Goal: Task Accomplishment & Management: Use online tool/utility

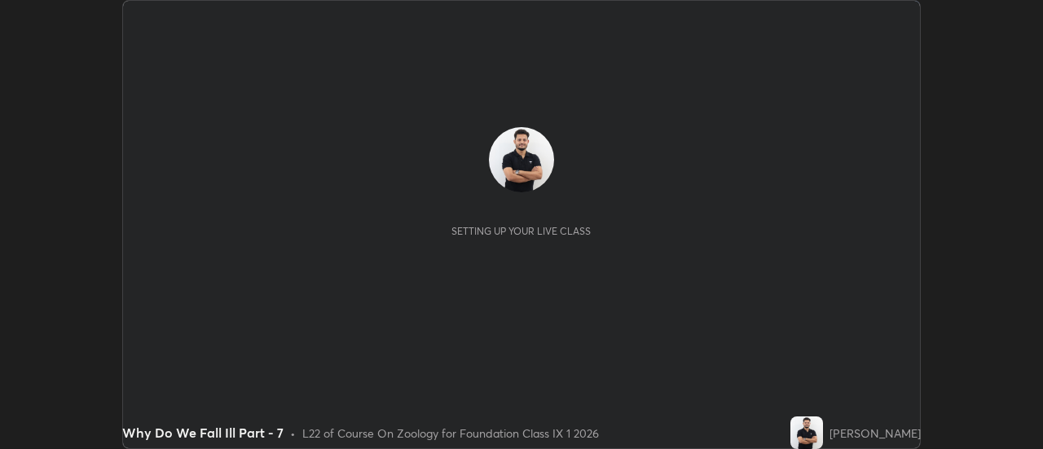
scroll to position [449, 1042]
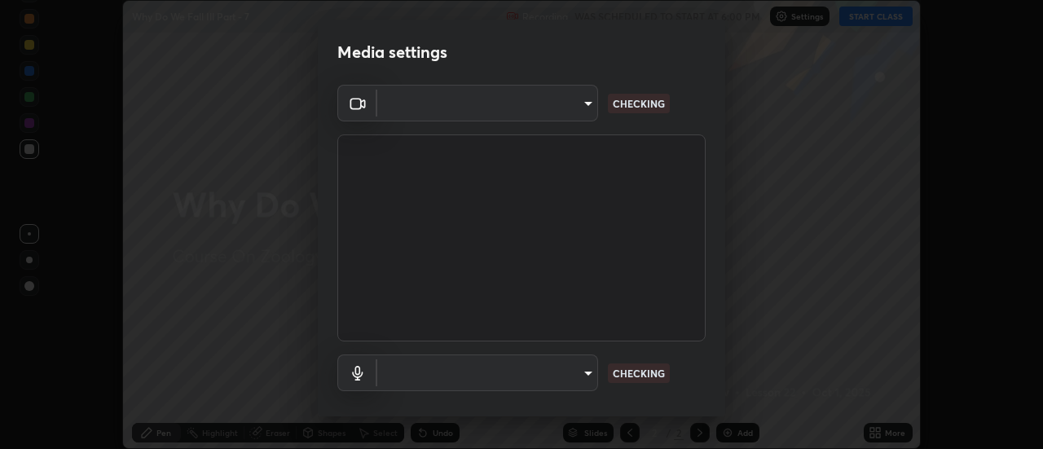
type input "4eebad9fb2b760257747d3faba0537f77ebfd590b97cb0ff6e10e17389be776b"
click at [577, 371] on body "Erase all Why Do We Fall Ill Part - 7 Recording WAS SCHEDULED TO START AT 6:00 …" at bounding box center [521, 224] width 1043 height 449
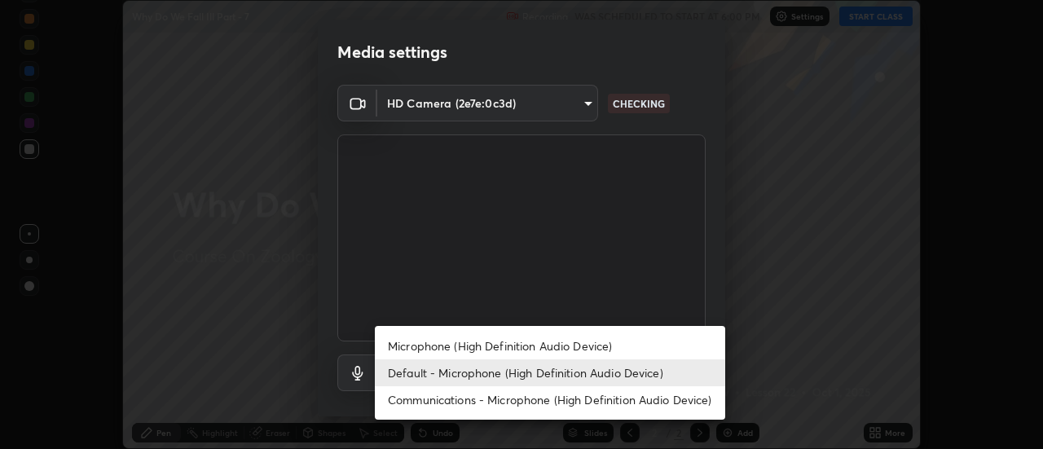
click at [519, 344] on li "Microphone (High Definition Audio Device)" at bounding box center [550, 345] width 350 height 27
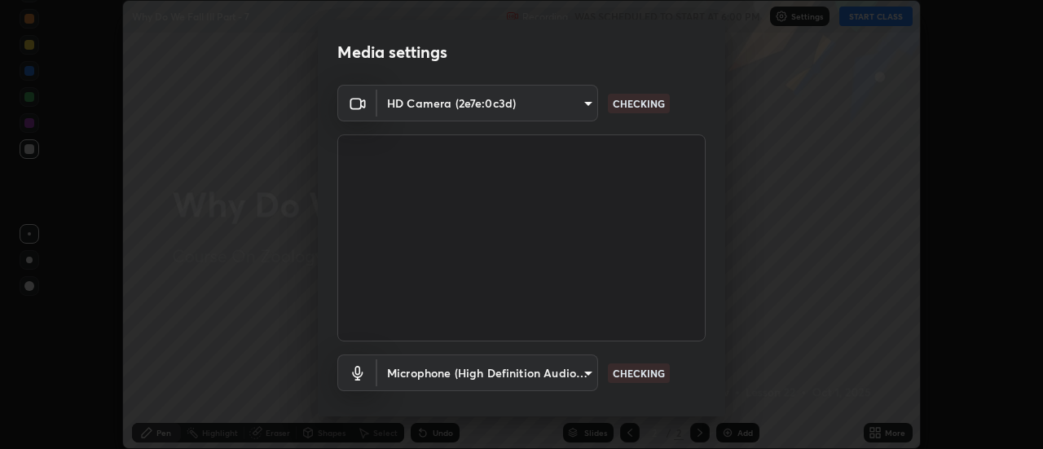
click at [538, 376] on body "Erase all Why Do We Fall Ill Part - 7 Recording WAS SCHEDULED TO START AT 6:00 …" at bounding box center [521, 224] width 1043 height 449
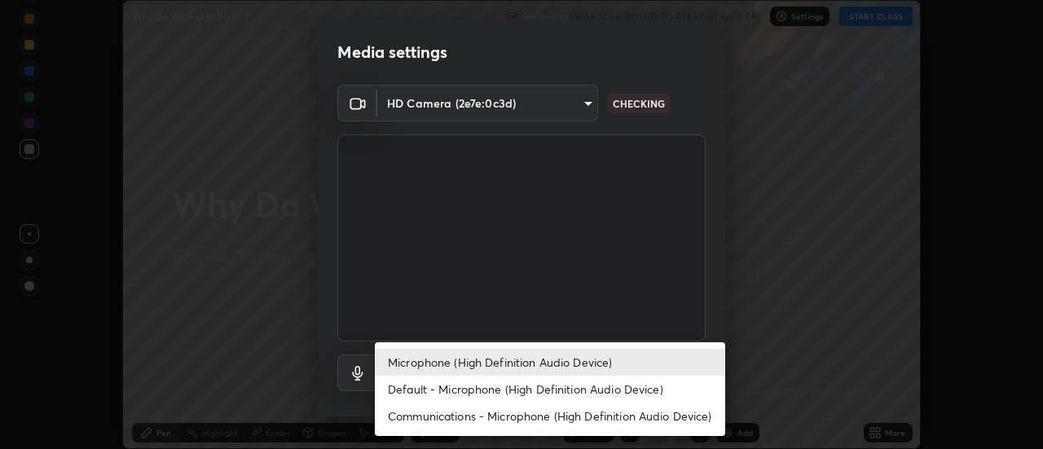
click at [544, 359] on li "Microphone (High Definition Audio Device)" at bounding box center [550, 362] width 350 height 27
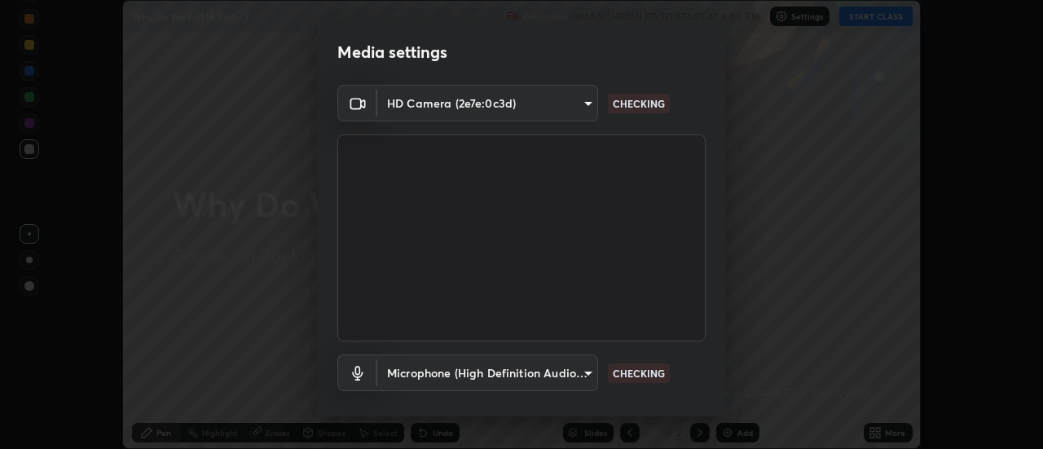
click at [544, 379] on body "Erase all Why Do We Fall Ill Part - 7 Recording WAS SCHEDULED TO START AT 6:00 …" at bounding box center [521, 224] width 1043 height 449
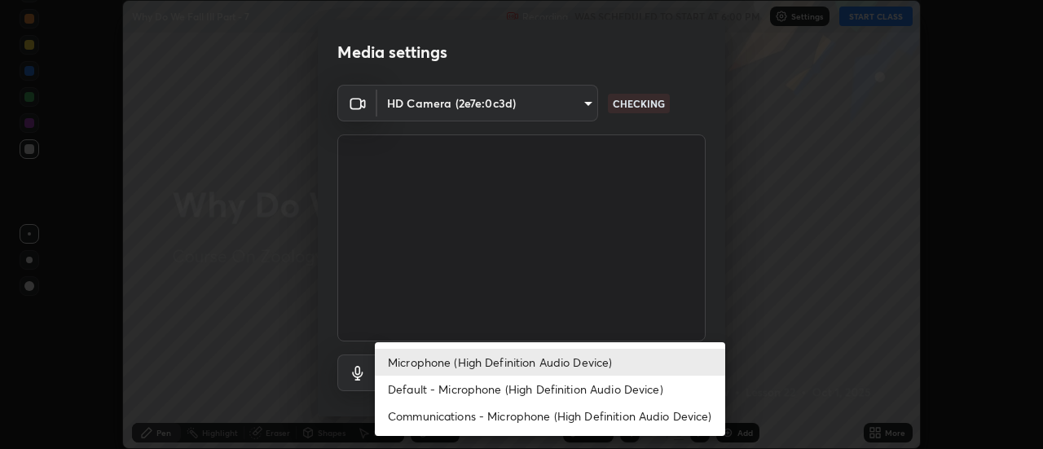
click at [528, 388] on li "Default - Microphone (High Definition Audio Device)" at bounding box center [550, 389] width 350 height 27
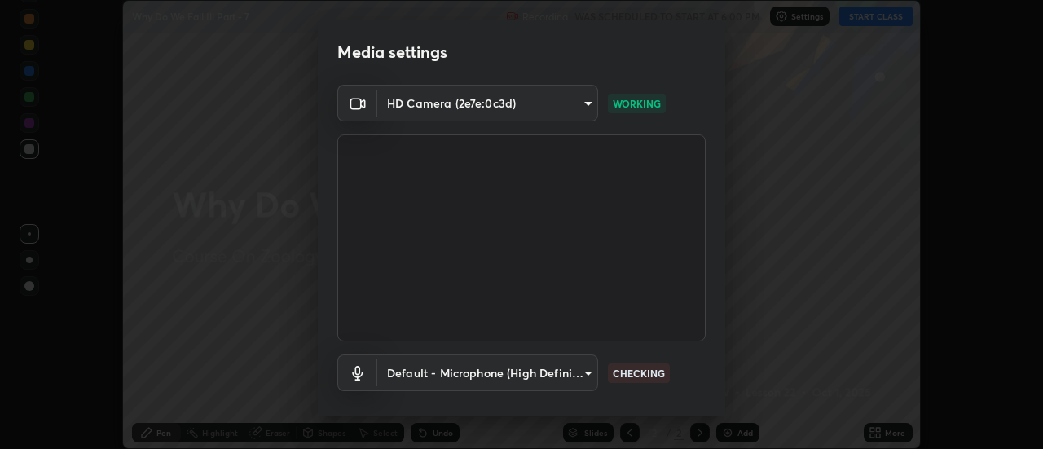
type input "default"
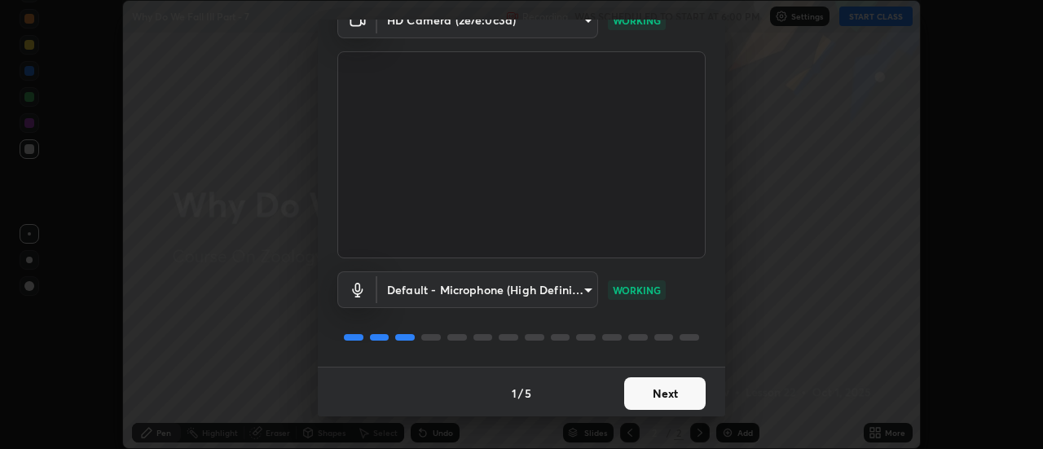
scroll to position [86, 0]
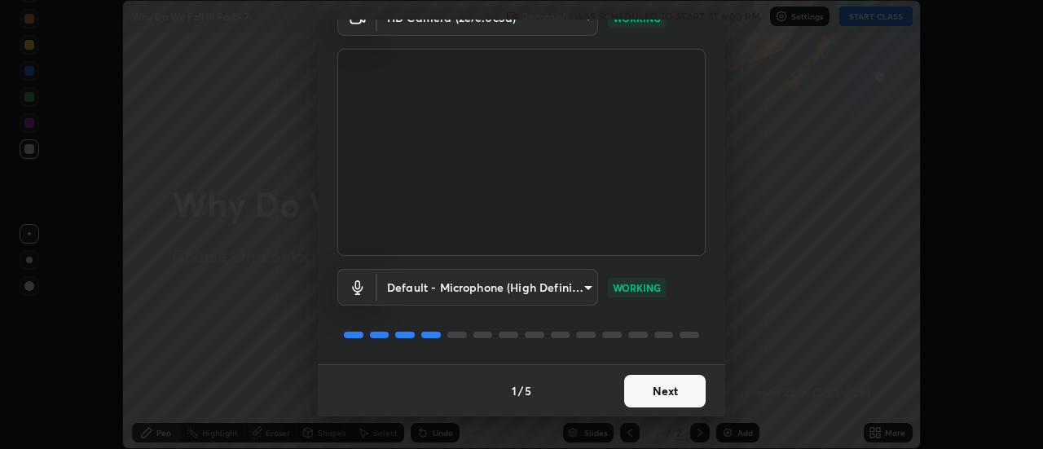
click at [679, 391] on button "Next" at bounding box center [664, 391] width 81 height 33
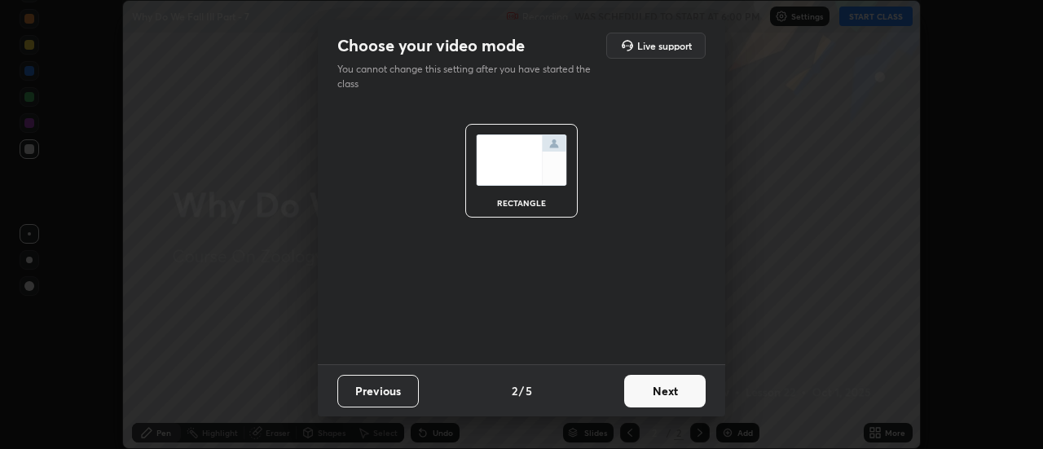
scroll to position [0, 0]
click at [679, 391] on button "Next" at bounding box center [664, 391] width 81 height 33
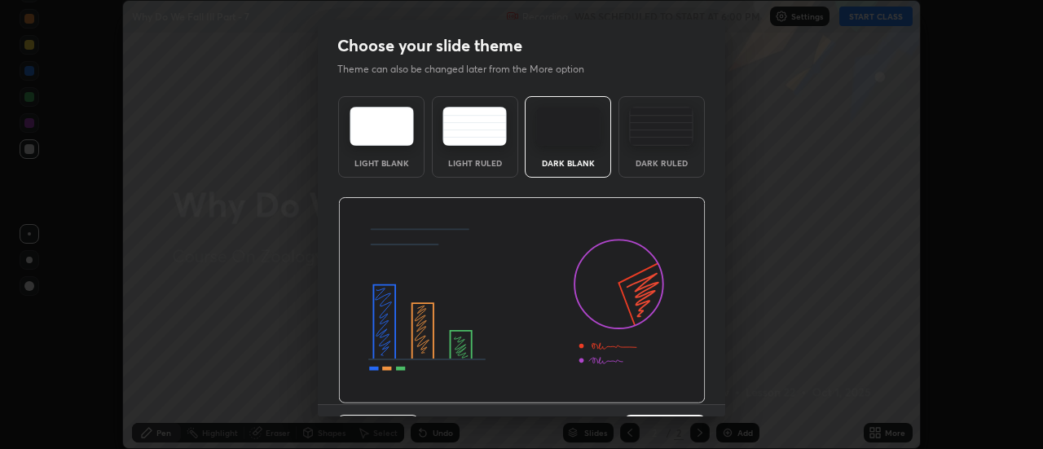
scroll to position [40, 0]
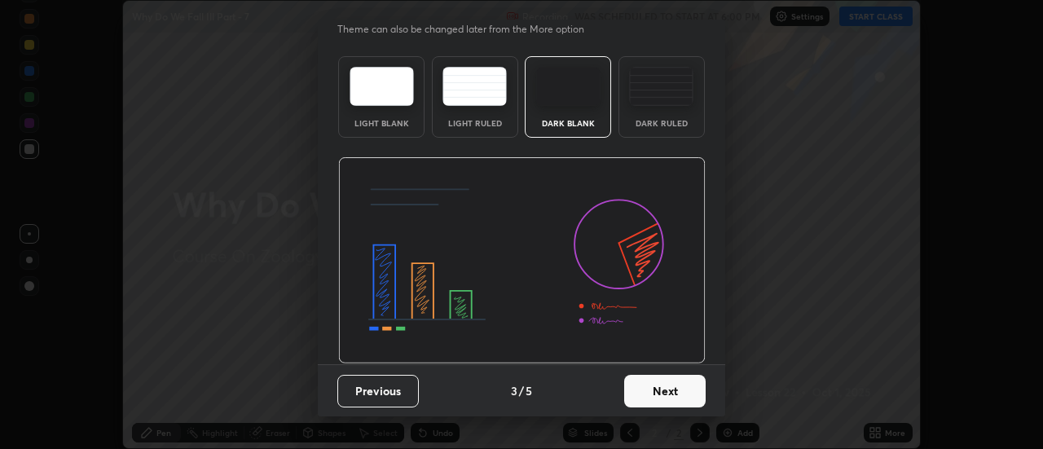
click at [694, 390] on button "Next" at bounding box center [664, 391] width 81 height 33
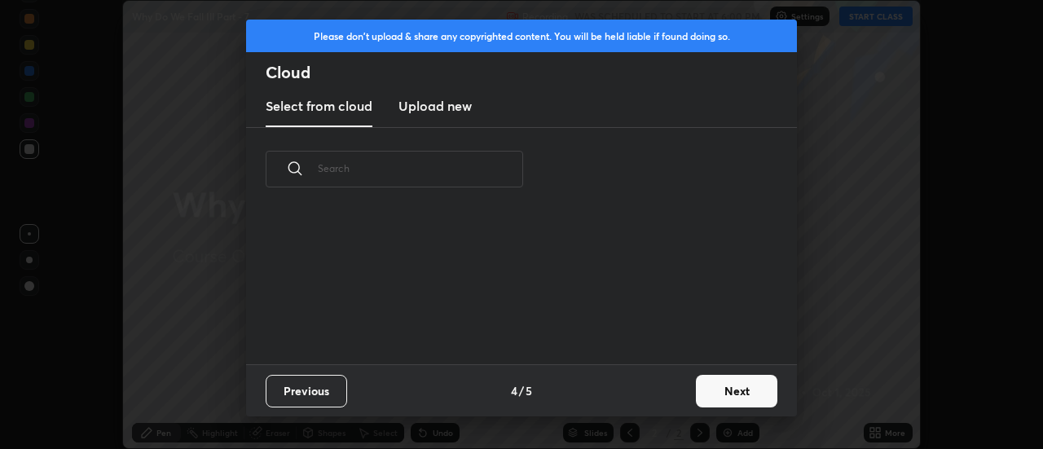
click at [723, 388] on button "Next" at bounding box center [736, 391] width 81 height 33
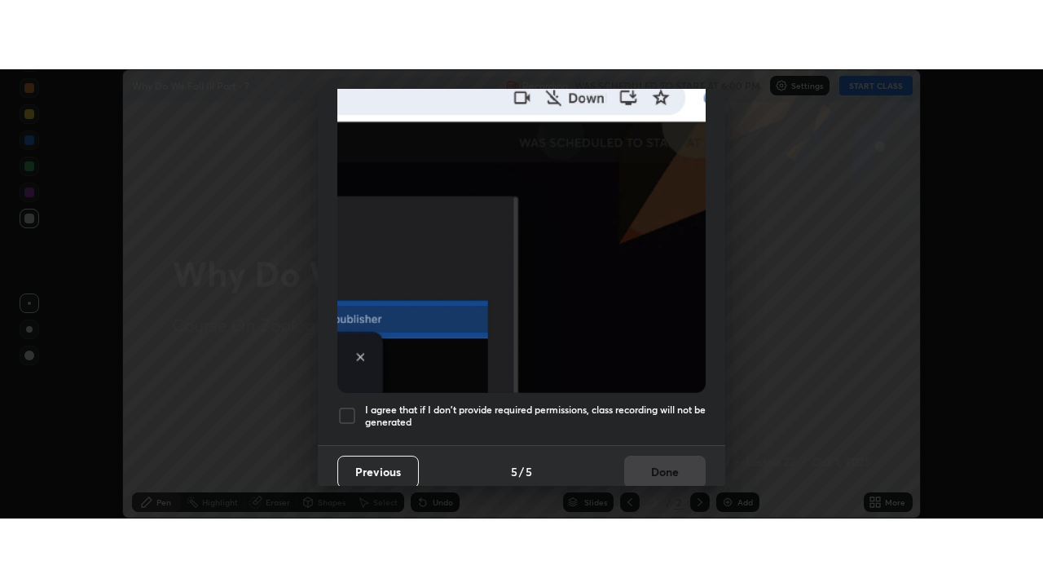
scroll to position [418, 0]
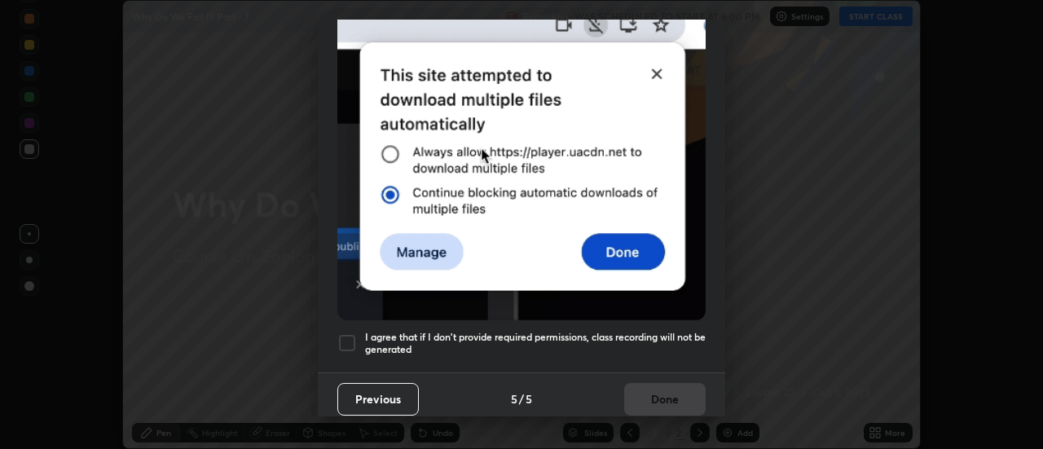
click at [350, 336] on div at bounding box center [347, 343] width 20 height 20
click at [684, 390] on button "Done" at bounding box center [664, 399] width 81 height 33
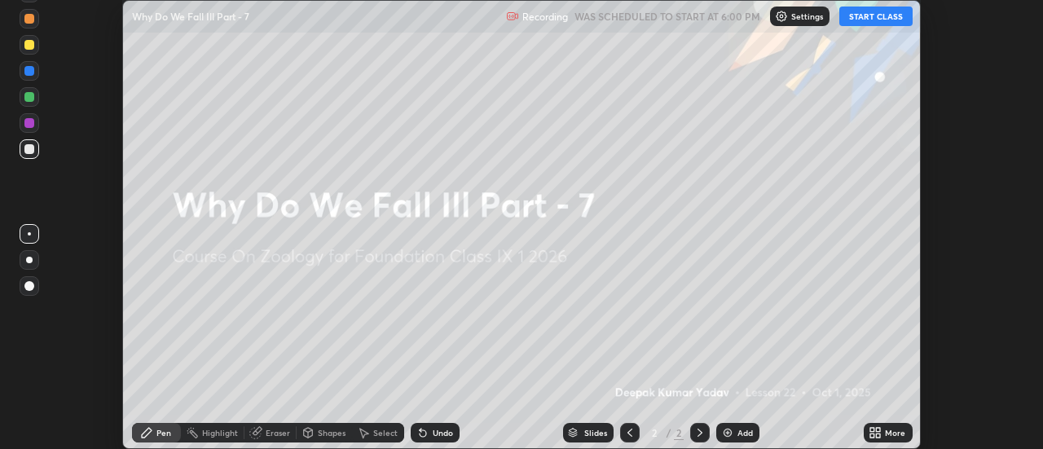
click at [877, 436] on icon at bounding box center [879, 436] width 4 height 4
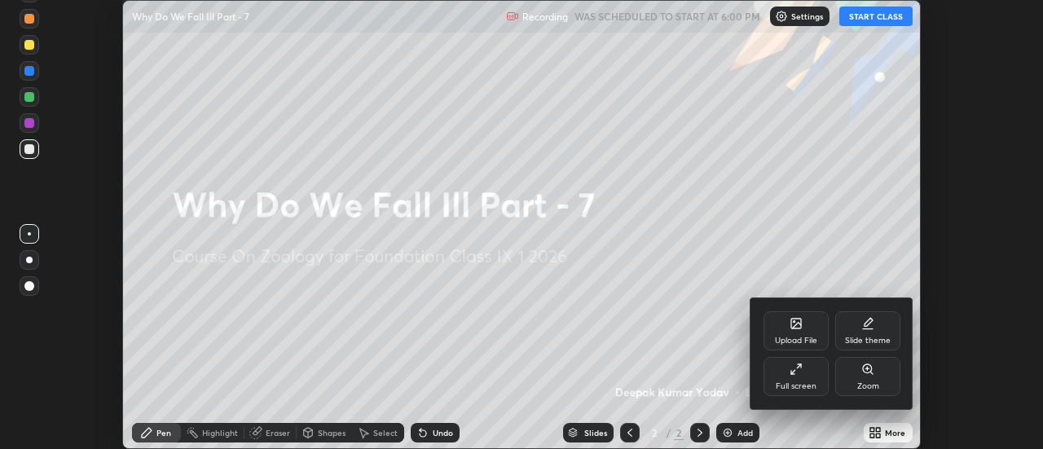
click at [813, 373] on div "Full screen" at bounding box center [796, 376] width 65 height 39
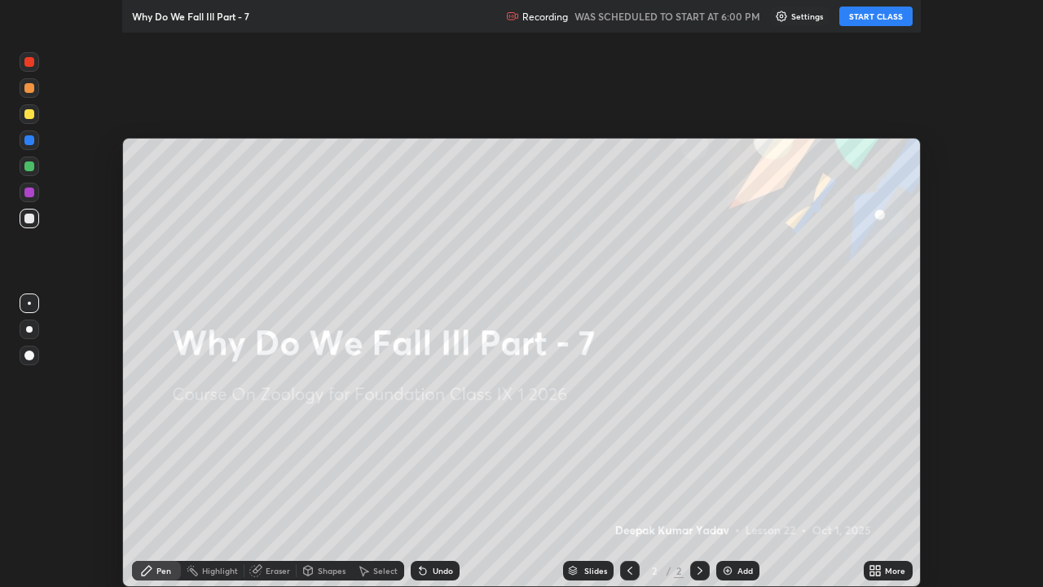
scroll to position [587, 1043]
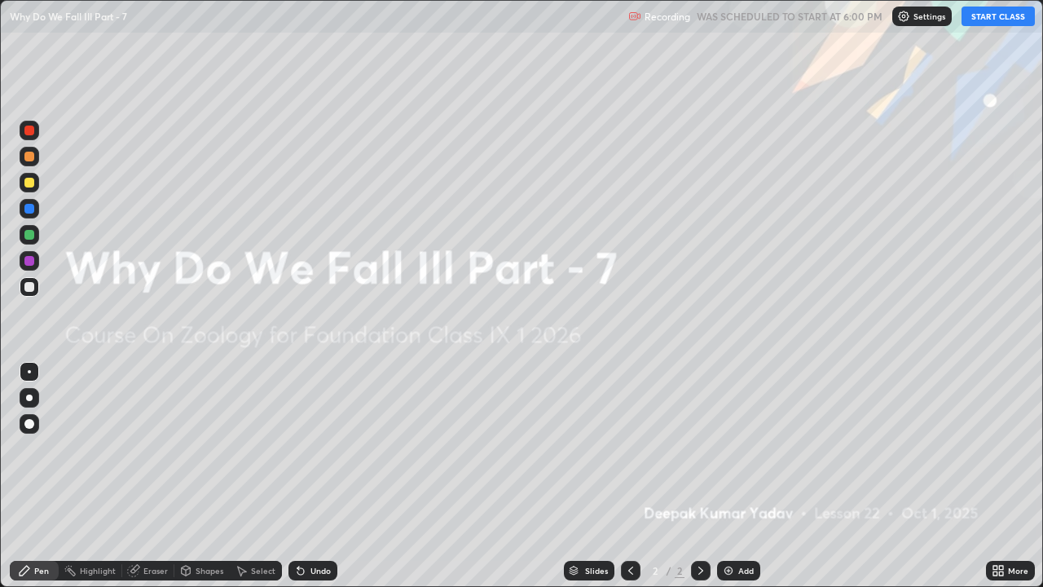
click at [727, 448] on img at bounding box center [728, 570] width 13 height 13
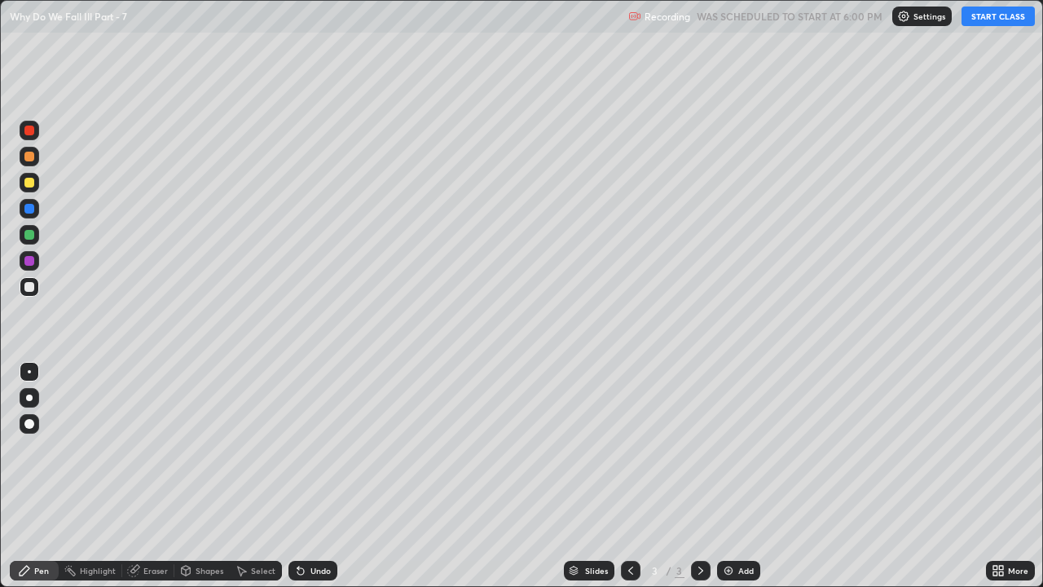
click at [993, 19] on button "START CLASS" at bounding box center [998, 17] width 73 height 20
click at [42, 448] on div "Pen" at bounding box center [41, 570] width 15 height 8
click at [30, 424] on div at bounding box center [29, 424] width 10 height 10
click at [33, 183] on div at bounding box center [29, 183] width 10 height 10
click at [297, 448] on icon at bounding box center [298, 567] width 2 height 2
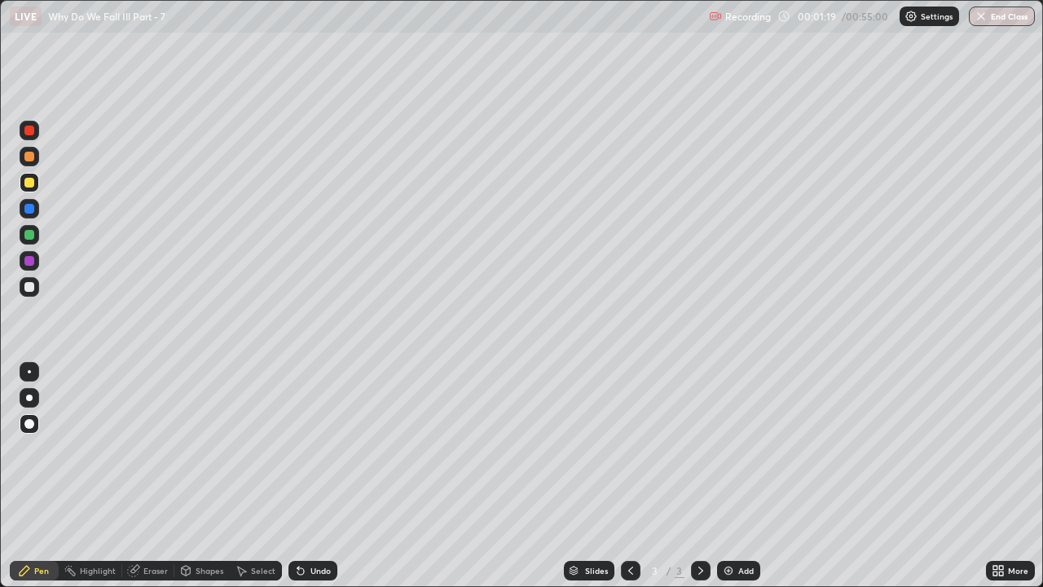
click at [28, 209] on div at bounding box center [29, 209] width 10 height 10
click at [35, 234] on div at bounding box center [30, 235] width 20 height 20
click at [727, 448] on img at bounding box center [728, 570] width 13 height 13
click at [29, 183] on div at bounding box center [29, 183] width 10 height 10
click at [32, 235] on div at bounding box center [29, 235] width 10 height 10
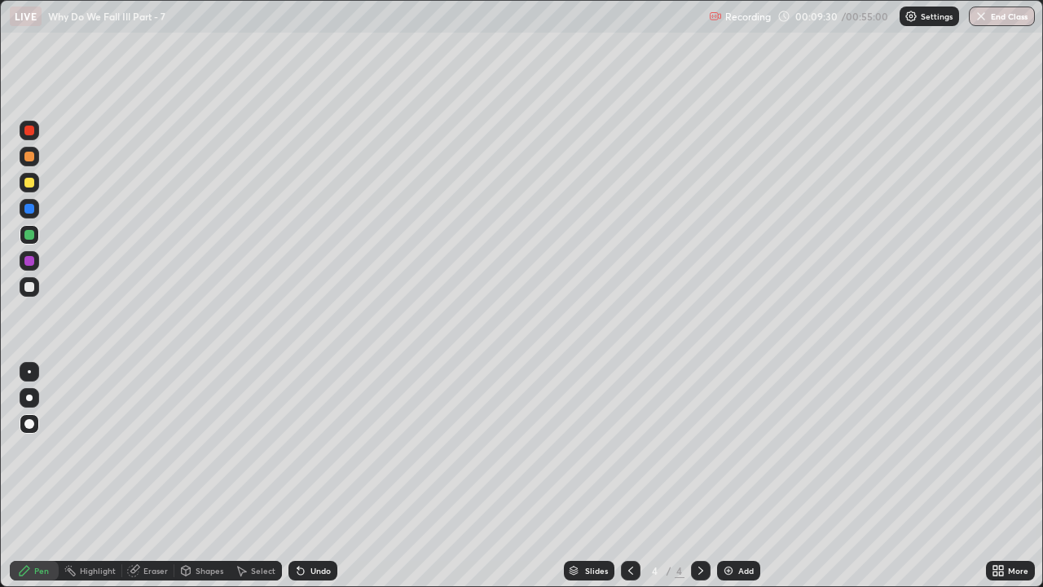
click at [298, 448] on icon at bounding box center [300, 571] width 7 height 7
